Goal: Find specific page/section: Find specific page/section

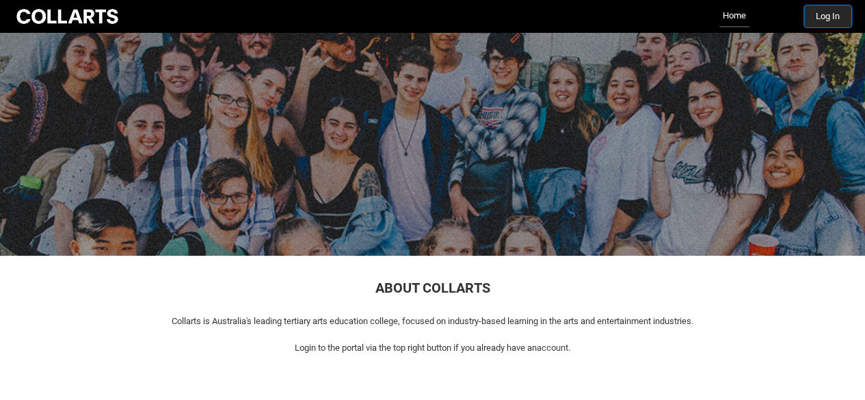
click at [811, 16] on button "Log In" at bounding box center [827, 16] width 47 height 22
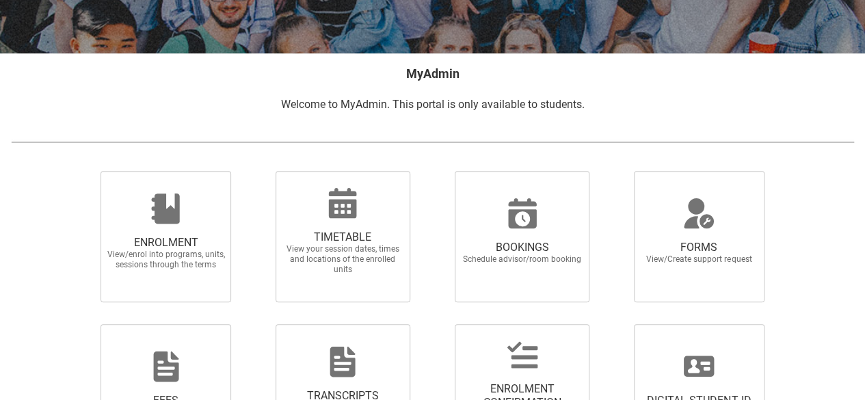
scroll to position [222, 0]
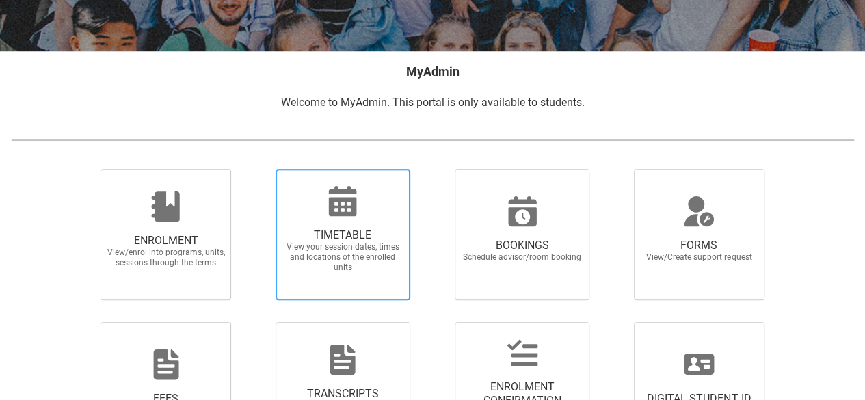
click at [384, 213] on div at bounding box center [342, 201] width 131 height 33
click at [258, 169] on input "TIMETABLE View your session dates, times and locations of the enrolled units" at bounding box center [258, 168] width 1 height 1
radio input "true"
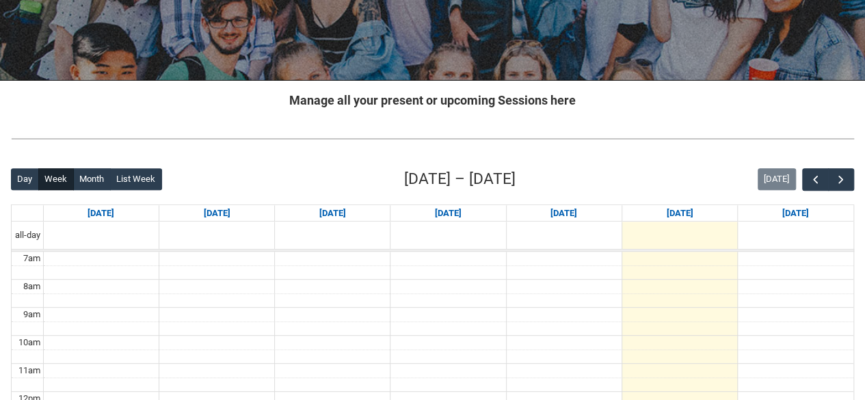
scroll to position [191, 0]
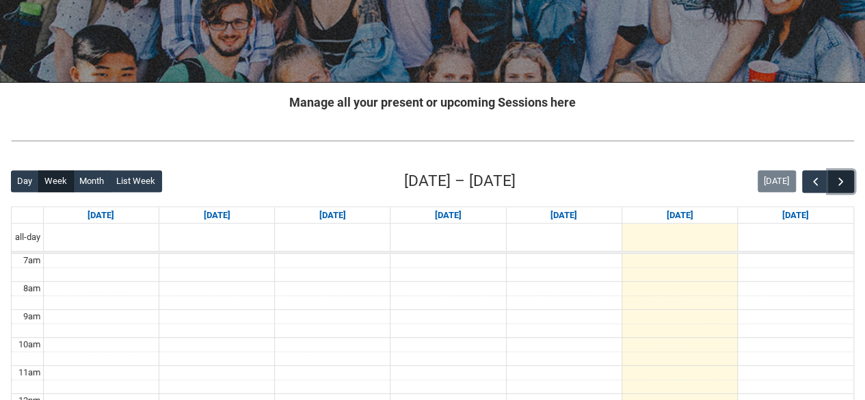
click at [845, 185] on span "button" at bounding box center [841, 182] width 14 height 14
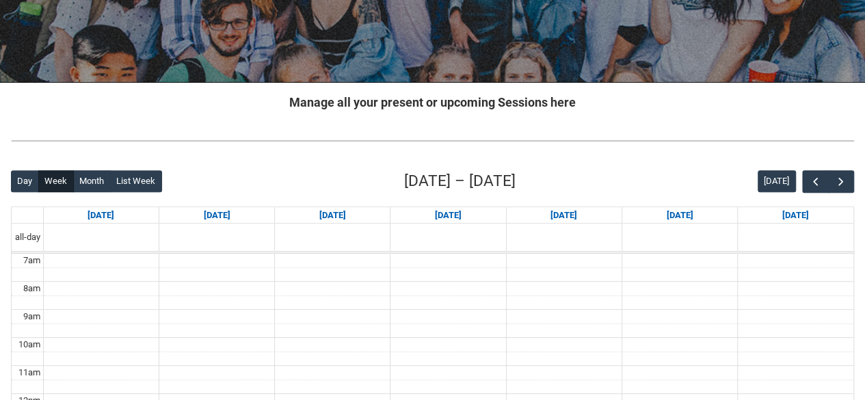
drag, startPoint x: 845, startPoint y: 185, endPoint x: 520, endPoint y: 158, distance: 326.6
click at [846, 180] on span "button" at bounding box center [841, 182] width 14 height 14
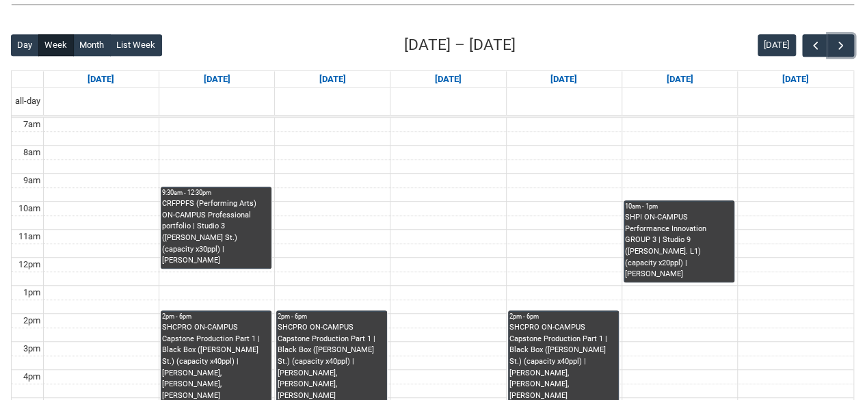
scroll to position [386, 0]
